Goal: Task Accomplishment & Management: Use online tool/utility

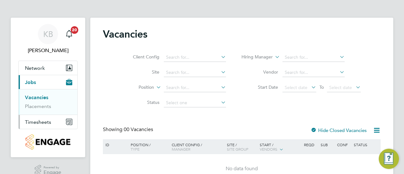
click at [37, 123] on span "Timesheets" at bounding box center [38, 122] width 26 height 6
click at [42, 112] on link "Timesheets" at bounding box center [38, 112] width 26 height 6
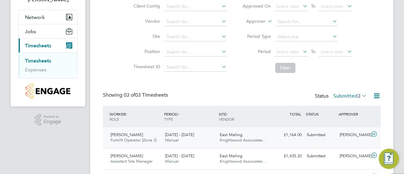
scroll to position [89, 0]
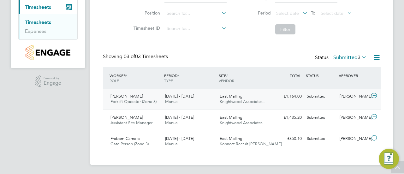
click at [319, 95] on div "Submitted" at bounding box center [320, 96] width 33 height 10
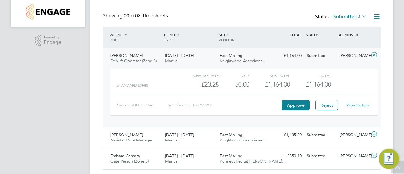
scroll to position [147, 0]
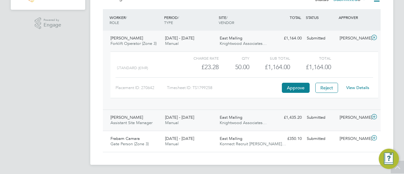
click at [320, 118] on div "Submitted" at bounding box center [320, 117] width 33 height 10
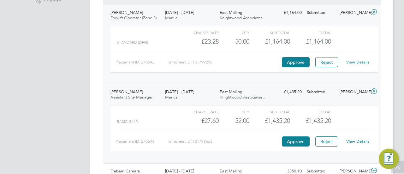
scroll to position [205, 0]
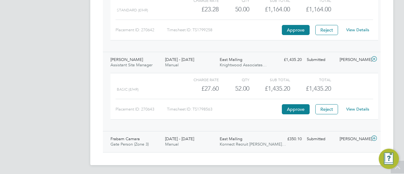
click at [313, 138] on div "Submitted" at bounding box center [320, 139] width 33 height 10
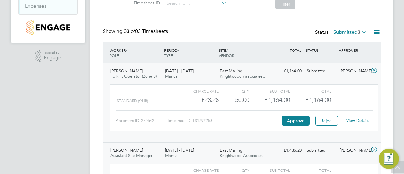
scroll to position [105, 0]
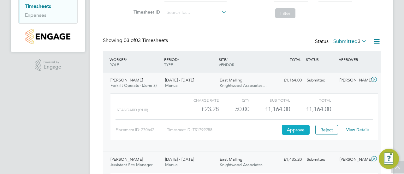
click at [297, 130] on button "Approve" at bounding box center [296, 130] width 28 height 10
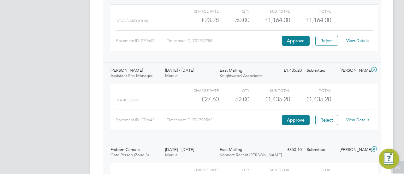
scroll to position [200, 0]
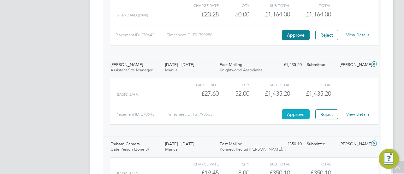
click at [296, 114] on button "Approve" at bounding box center [296, 114] width 28 height 10
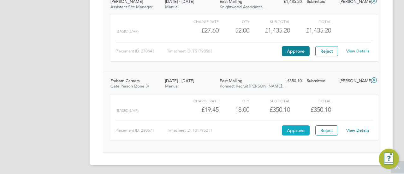
click at [298, 130] on button "Approve" at bounding box center [296, 130] width 28 height 10
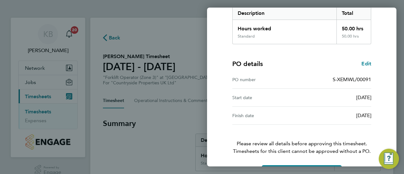
scroll to position [127, 0]
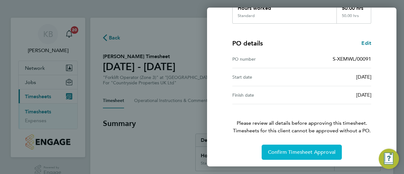
click at [305, 154] on span "Confirm Timesheet Approval" at bounding box center [302, 152] width 68 height 6
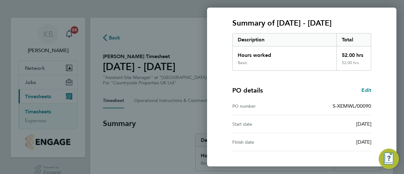
scroll to position [127, 0]
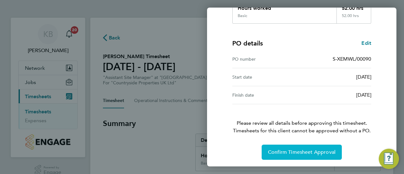
click at [310, 150] on span "Confirm Timesheet Approval" at bounding box center [302, 152] width 68 height 6
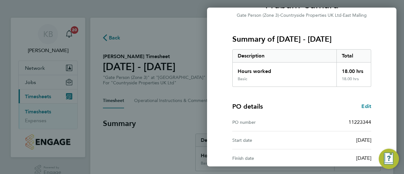
scroll to position [127, 0]
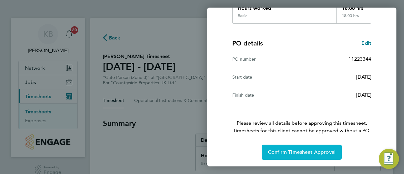
click at [309, 154] on button "Confirm Timesheet Approval" at bounding box center [301, 151] width 80 height 15
